Goal: Task Accomplishment & Management: Use online tool/utility

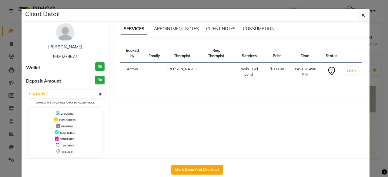
select select "7"
click at [359, 12] on button "button" at bounding box center [363, 15] width 12 height 12
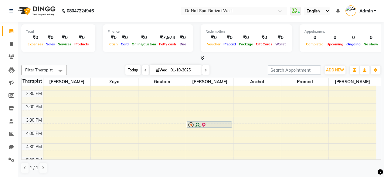
click at [135, 68] on span "Today" at bounding box center [132, 69] width 15 height 9
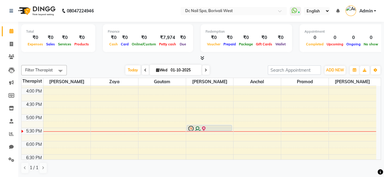
scroll to position [157, 0]
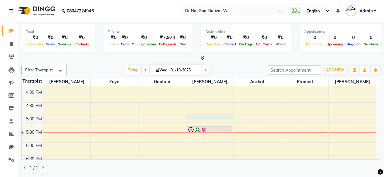
click at [189, 113] on div "10:00 AM 10:30 AM 11:00 AM 11:30 AM 12:00 PM 12:30 PM 1:00 PM 1:30 PM 2:00 PM 2…" at bounding box center [199, 115] width 354 height 373
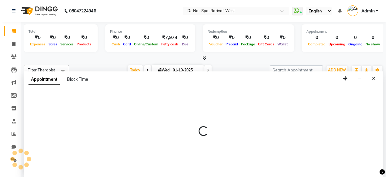
scroll to position [0, 0]
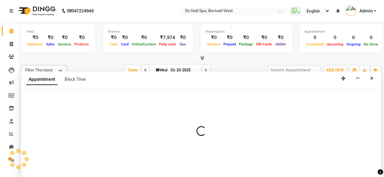
select select "72766"
select select "1020"
select select "tentative"
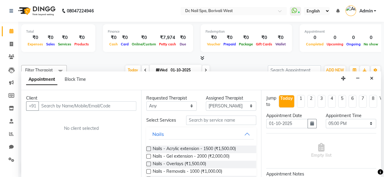
click at [88, 109] on input "text" at bounding box center [88, 106] width 98 height 9
type input "8197614621"
click at [126, 104] on span "Add Client" at bounding box center [123, 105] width 20 height 5
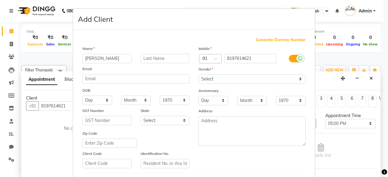
type input "[PERSON_NAME]"
type input "Shetty"
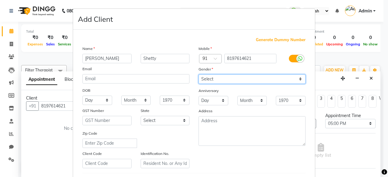
click at [254, 80] on select "Select [DEMOGRAPHIC_DATA] [DEMOGRAPHIC_DATA] Other Prefer Not To Say" at bounding box center [252, 79] width 107 height 9
select select "[DEMOGRAPHIC_DATA]"
click at [199, 75] on select "Select [DEMOGRAPHIC_DATA] [DEMOGRAPHIC_DATA] Other Prefer Not To Say" at bounding box center [252, 79] width 107 height 9
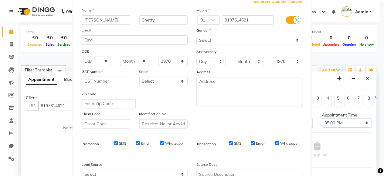
scroll to position [101, 0]
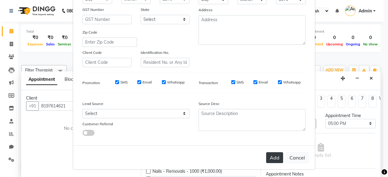
click at [270, 159] on button "Add" at bounding box center [274, 158] width 17 height 11
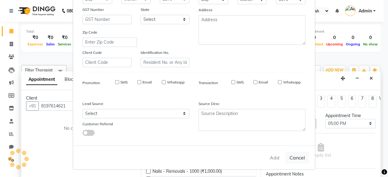
select select
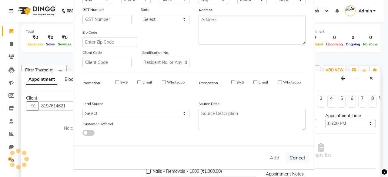
select select
checkbox input "false"
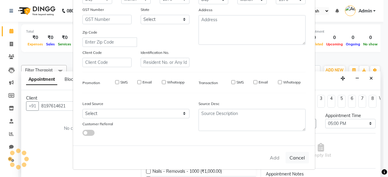
checkbox input "false"
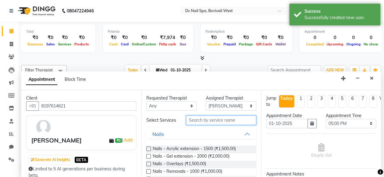
click at [229, 123] on input "text" at bounding box center [221, 120] width 70 height 9
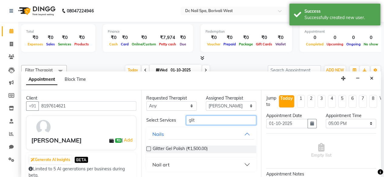
type input "glit"
click at [148, 148] on label at bounding box center [148, 149] width 5 height 5
click at [148, 148] on input "checkbox" at bounding box center [148, 150] width 4 height 4
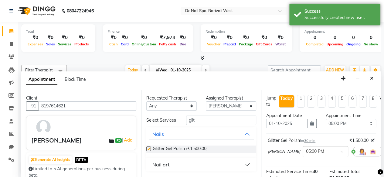
checkbox input "false"
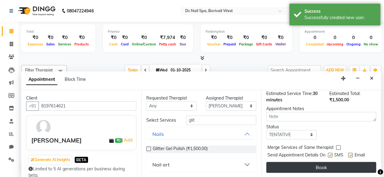
click at [352, 162] on button "Book" at bounding box center [321, 167] width 110 height 11
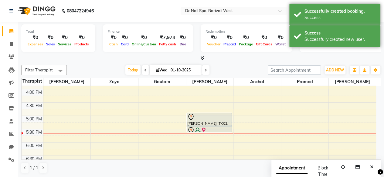
scroll to position [0, 0]
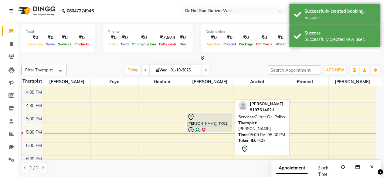
click at [197, 114] on div at bounding box center [209, 117] width 44 height 7
select select "7"
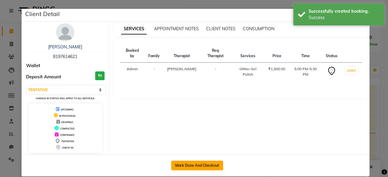
click at [200, 165] on button "Mark Done And Checkout" at bounding box center [197, 166] width 52 height 10
select select "8056"
select select "service"
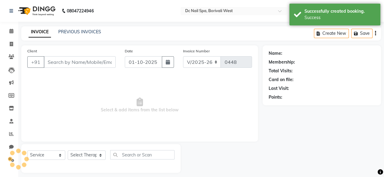
type input "8197614621"
select select "72766"
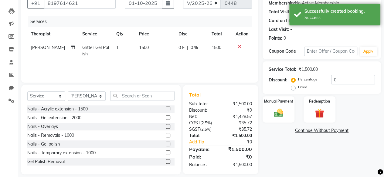
scroll to position [65, 0]
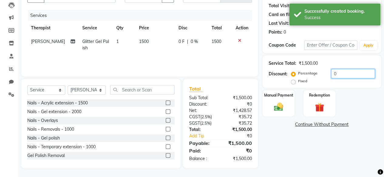
click at [352, 72] on input "0" at bounding box center [353, 73] width 44 height 9
type input "30"
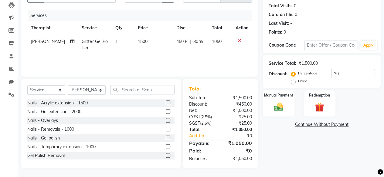
click at [349, 101] on div "Manual Payment Redemption" at bounding box center [321, 103] width 127 height 26
click at [283, 108] on img at bounding box center [277, 107] width 15 height 11
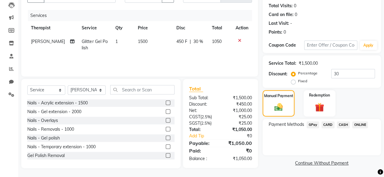
click at [344, 124] on span "CASH" at bounding box center [343, 125] width 13 height 7
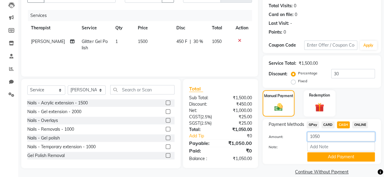
click at [333, 133] on input "1050" at bounding box center [341, 136] width 68 height 9
type input "1000"
click at [349, 156] on button "Add Payment" at bounding box center [341, 157] width 68 height 9
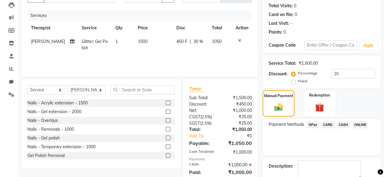
click at [361, 123] on span "ONLINE" at bounding box center [360, 125] width 16 height 7
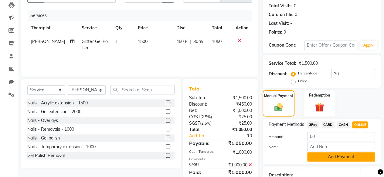
click at [326, 153] on button "Add Payment" at bounding box center [341, 157] width 68 height 9
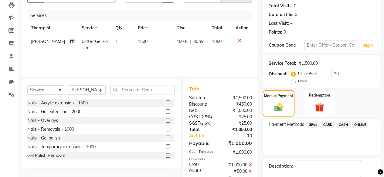
scroll to position [98, 0]
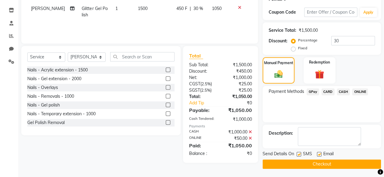
click at [317, 162] on button "Checkout" at bounding box center [321, 164] width 118 height 9
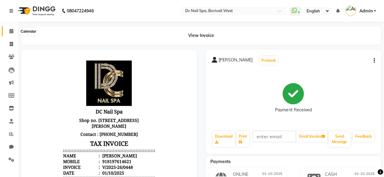
click at [14, 32] on span at bounding box center [11, 31] width 11 height 7
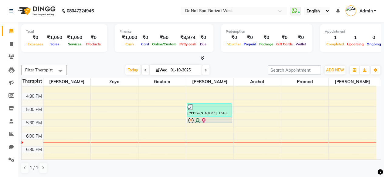
scroll to position [163, 0]
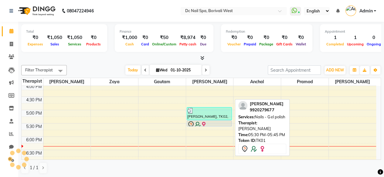
click at [204, 121] on div at bounding box center [209, 124] width 44 height 7
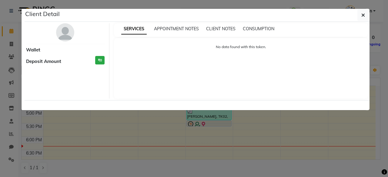
select select "7"
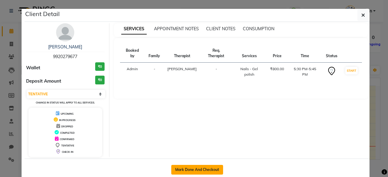
click at [205, 167] on button "Mark Done And Checkout" at bounding box center [197, 170] width 52 height 10
select select "service"
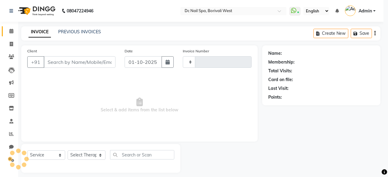
type input "0449"
select select "8056"
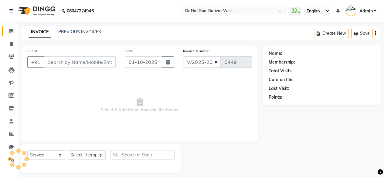
type input "9920279677"
select select "72766"
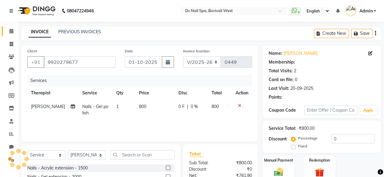
select select "1: Object"
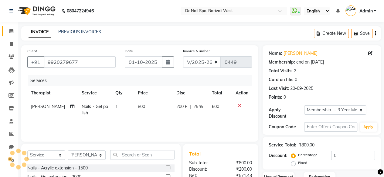
type input "25"
click at [49, 111] on td "[PERSON_NAME]" at bounding box center [52, 110] width 51 height 20
select select "72766"
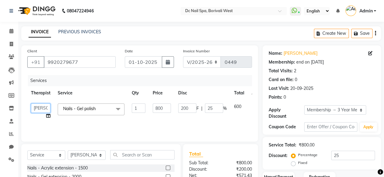
click at [47, 108] on select "[PERSON_NAME] [PERSON_NAME] [PERSON_NAME] [PERSON_NAME] Staff [PERSON_NAME] [PE…" at bounding box center [40, 108] width 19 height 9
click at [82, 155] on select "Select Therapist [PERSON_NAME] [PERSON_NAME] [PERSON_NAME] [PERSON_NAME] Staff …" at bounding box center [87, 155] width 38 height 9
select select "88946"
click at [68, 151] on select "Select Therapist [PERSON_NAME] [PERSON_NAME] [PERSON_NAME] [PERSON_NAME] Staff …" at bounding box center [87, 155] width 38 height 9
click at [151, 157] on input "text" at bounding box center [142, 154] width 64 height 9
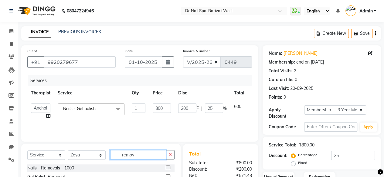
scroll to position [38, 0]
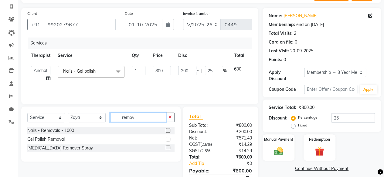
type input "remov"
click at [168, 139] on label at bounding box center [168, 139] width 5 height 5
click at [168, 139] on input "checkbox" at bounding box center [168, 140] width 4 height 4
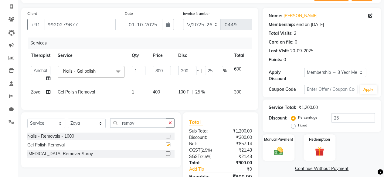
checkbox input "false"
click at [113, 72] on span at bounding box center [118, 72] width 12 height 12
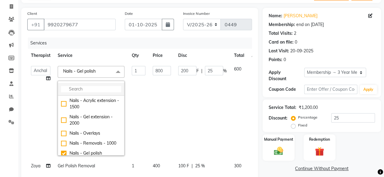
click at [105, 89] on input "multiselect-search" at bounding box center [91, 89] width 60 height 6
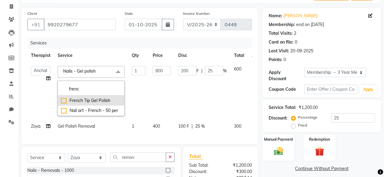
type input "frenc"
click at [62, 102] on div "French Tip Gel Polish" at bounding box center [91, 101] width 60 height 6
checkbox input "true"
type input "1500"
type input "375"
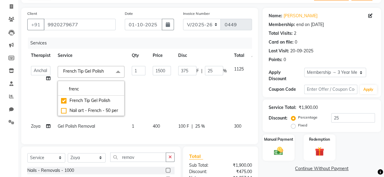
click at [173, 82] on td "1500" at bounding box center [161, 90] width 25 height 57
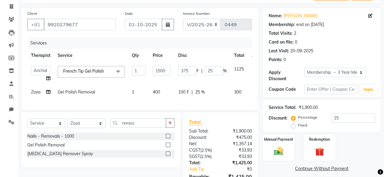
click at [246, 126] on div "Total" at bounding box center [220, 122] width 63 height 7
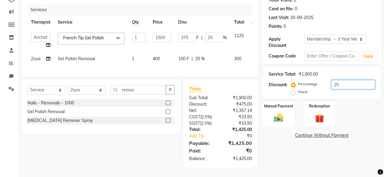
click at [354, 80] on input "25" at bounding box center [353, 84] width 44 height 9
type input "2"
type input "30"
type input "2"
type input "0"
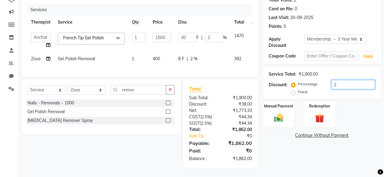
type input "0"
type input "3"
type input "45"
type input "3"
type input "30"
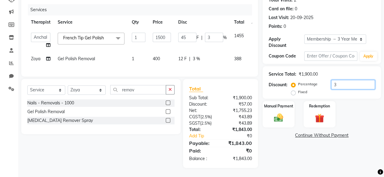
type input "450"
type input "30"
click at [283, 114] on img at bounding box center [277, 117] width 15 height 11
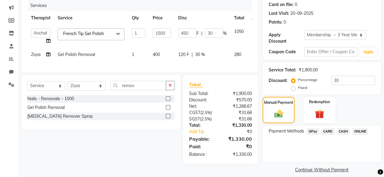
click at [359, 130] on span "ONLINE" at bounding box center [360, 131] width 16 height 7
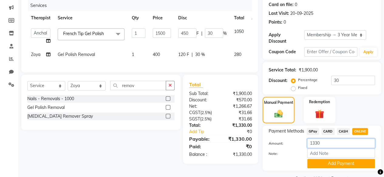
click at [344, 141] on input "1330" at bounding box center [341, 143] width 68 height 9
type input "1"
type input "280"
click at [346, 163] on button "Add Payment" at bounding box center [341, 163] width 68 height 9
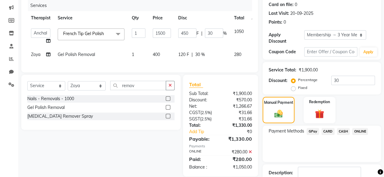
scroll to position [115, 0]
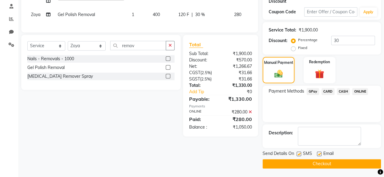
click at [332, 89] on span "CARD" at bounding box center [327, 91] width 13 height 7
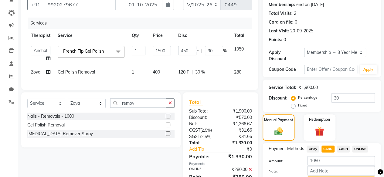
scroll to position [124, 0]
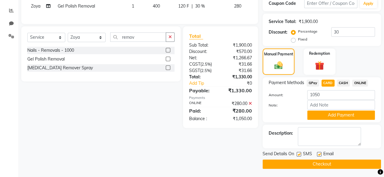
click at [343, 109] on div "Note:" at bounding box center [321, 105] width 115 height 10
click at [339, 115] on button "Add Payment" at bounding box center [341, 115] width 68 height 9
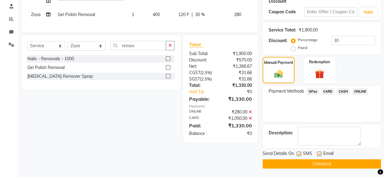
click at [331, 162] on button "Checkout" at bounding box center [321, 163] width 118 height 9
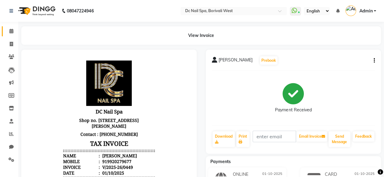
click at [9, 28] on link "Calendar" at bounding box center [9, 31] width 15 height 10
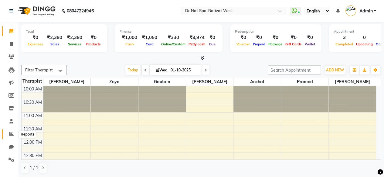
click at [13, 132] on icon at bounding box center [11, 134] width 5 height 5
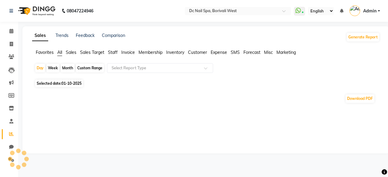
click at [62, 52] on ul "Favorites All Sales Sales Target Staff Invoice Membership Inventory Customer Ex…" at bounding box center [206, 52] width 348 height 7
click at [60, 54] on span "All" at bounding box center [59, 52] width 5 height 5
click at [130, 72] on div "Select Report Type" at bounding box center [160, 68] width 106 height 10
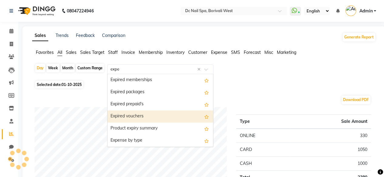
type input "expen"
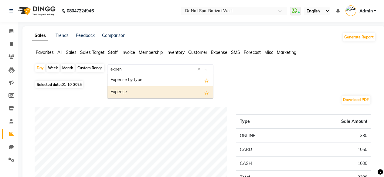
click at [158, 92] on div "Expense" at bounding box center [160, 92] width 106 height 12
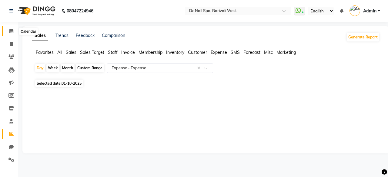
click at [10, 33] on icon at bounding box center [11, 31] width 4 height 5
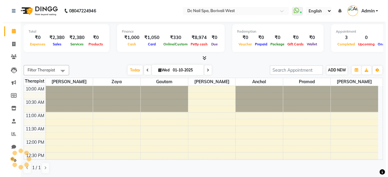
scroll to position [210, 0]
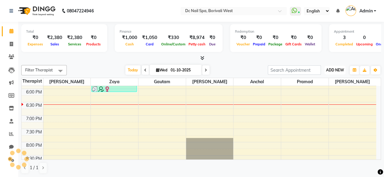
click at [342, 70] on span "ADD NEW" at bounding box center [335, 70] width 18 height 5
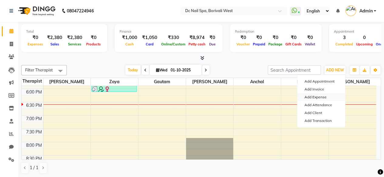
click at [322, 99] on link "Add Expense" at bounding box center [321, 97] width 48 height 8
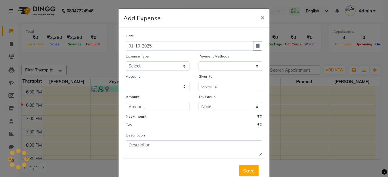
select select "1"
select select "7181"
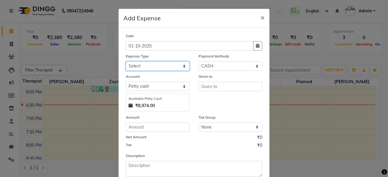
click at [173, 62] on select "Select Advance Salary Bank charges Car maintenance Cash transfer to bank Cash t…" at bounding box center [158, 66] width 64 height 9
select select "21579"
click at [126, 62] on select "Select Advance Salary Bank charges Car maintenance Cash transfer to bank Cash t…" at bounding box center [158, 66] width 64 height 9
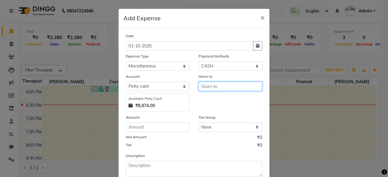
click at [218, 86] on input "text" at bounding box center [231, 86] width 64 height 9
type input "[PERSON_NAME]"
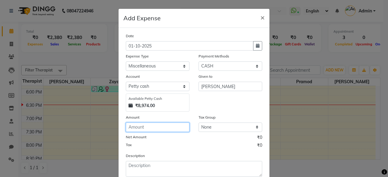
click at [167, 129] on input "number" at bounding box center [158, 127] width 64 height 9
type input "58"
click at [160, 160] on div "Description" at bounding box center [194, 165] width 146 height 24
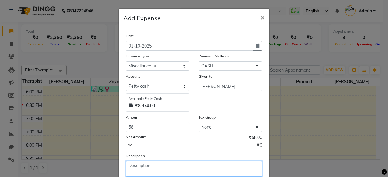
click at [160, 166] on textarea at bounding box center [194, 169] width 136 height 16
type textarea "Milk for salon staff tea"
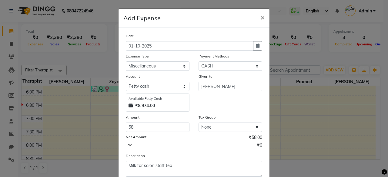
scroll to position [39, 0]
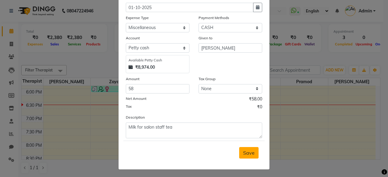
click at [254, 151] on button "Save" at bounding box center [248, 153] width 19 height 12
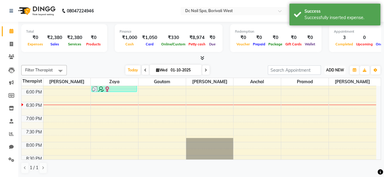
click at [334, 71] on span "ADD NEW" at bounding box center [335, 70] width 18 height 5
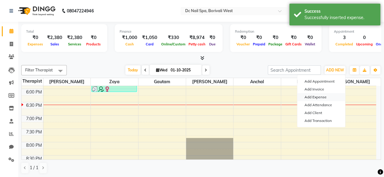
click at [315, 98] on link "Add Expense" at bounding box center [321, 97] width 48 height 8
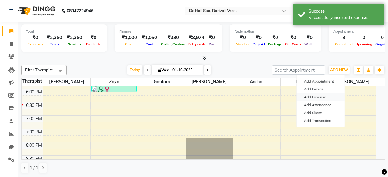
select select "1"
select select "7181"
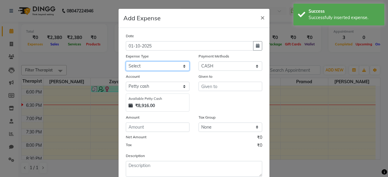
click at [176, 65] on select "Select Advance Salary Bank charges Car maintenance Cash transfer to bank Cash t…" at bounding box center [158, 66] width 64 height 9
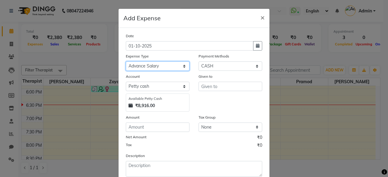
click at [126, 62] on select "Select Advance Salary Bank charges Car maintenance Cash transfer to bank Cash t…" at bounding box center [158, 66] width 64 height 9
click at [162, 65] on select "Select Advance Salary Bank charges Car maintenance Cash transfer to bank Cash t…" at bounding box center [158, 66] width 64 height 9
select select "21579"
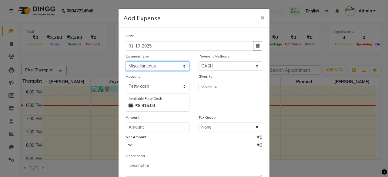
click at [126, 62] on select "Select Advance Salary Bank charges Car maintenance Cash transfer to bank Cash t…" at bounding box center [158, 66] width 64 height 9
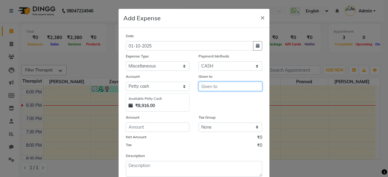
click at [212, 86] on input "text" at bounding box center [231, 86] width 64 height 9
type input "[PERSON_NAME]"
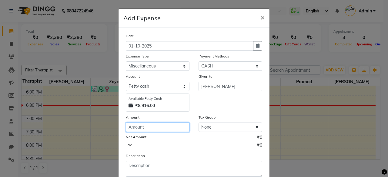
click at [163, 131] on input "number" at bounding box center [158, 127] width 64 height 9
type input "12"
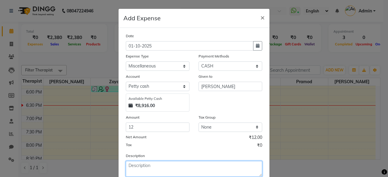
click at [157, 163] on textarea at bounding box center [194, 169] width 136 height 16
type textarea "S"
type textarea "Printout of Monthly stock report"
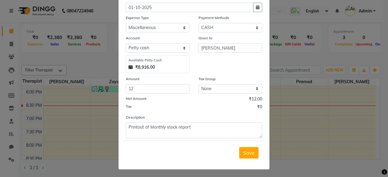
click at [256, 151] on div "Save" at bounding box center [193, 153] width 141 height 24
click at [246, 153] on span "Save" at bounding box center [249, 153] width 12 height 6
